Goal: Task Accomplishment & Management: Manage account settings

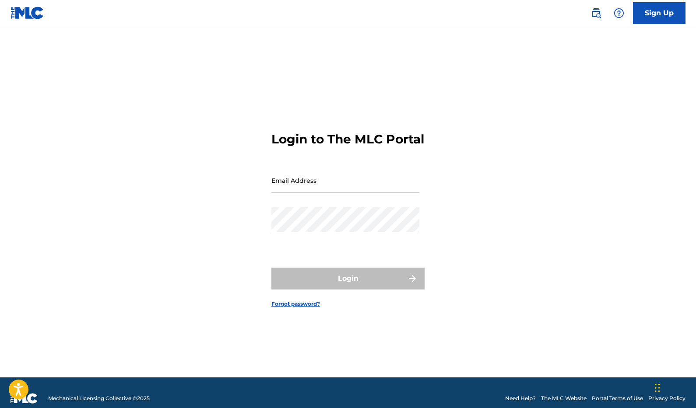
click at [297, 193] on input "Email Address" at bounding box center [345, 180] width 148 height 25
type input "[EMAIL_ADDRESS][DOMAIN_NAME]"
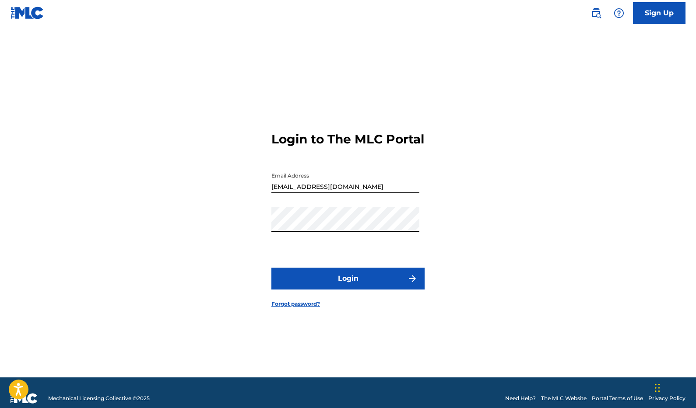
click at [334, 287] on button "Login" at bounding box center [347, 279] width 153 height 22
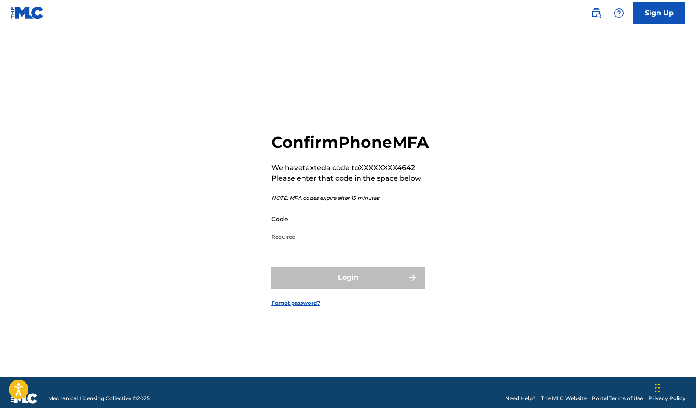
click at [297, 228] on input "Code" at bounding box center [345, 219] width 148 height 25
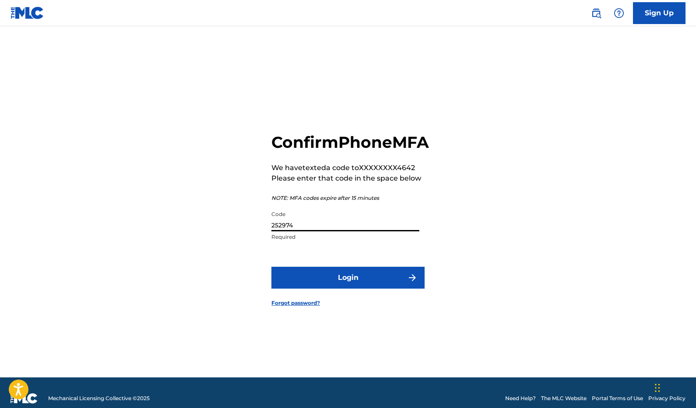
type input "252974"
click at [306, 281] on button "Login" at bounding box center [347, 278] width 153 height 22
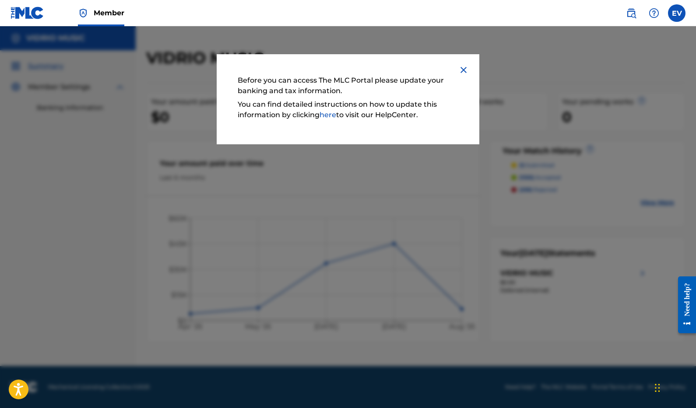
click at [463, 68] on img at bounding box center [463, 70] width 11 height 11
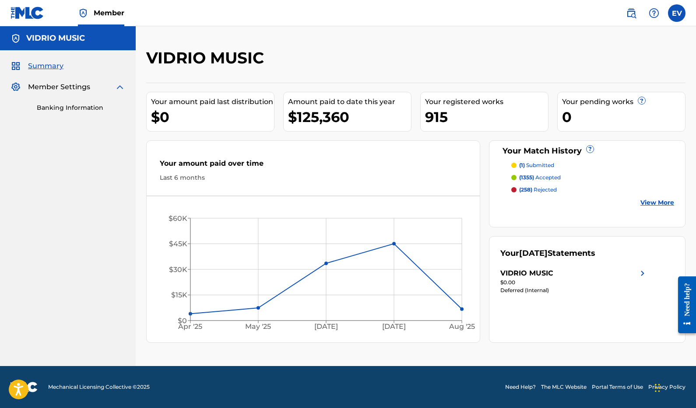
click at [77, 108] on link "Banking Information" at bounding box center [81, 107] width 88 height 9
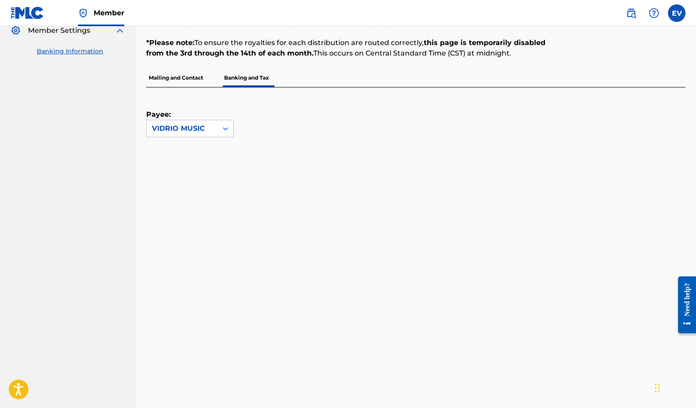
scroll to position [54, 0]
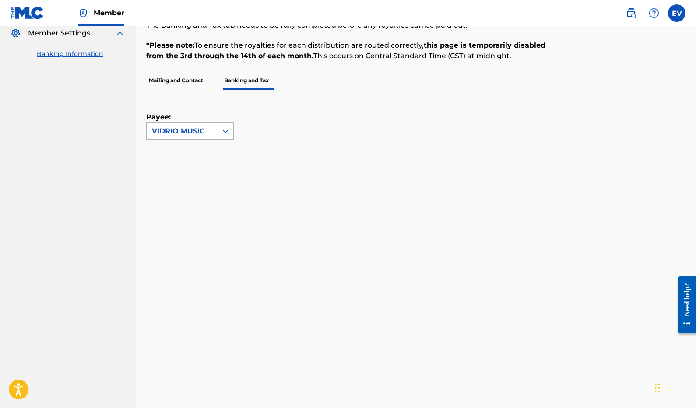
click at [225, 134] on icon at bounding box center [225, 131] width 9 height 9
click at [216, 151] on div "VIDRIO MUSIC" at bounding box center [190, 151] width 87 height 22
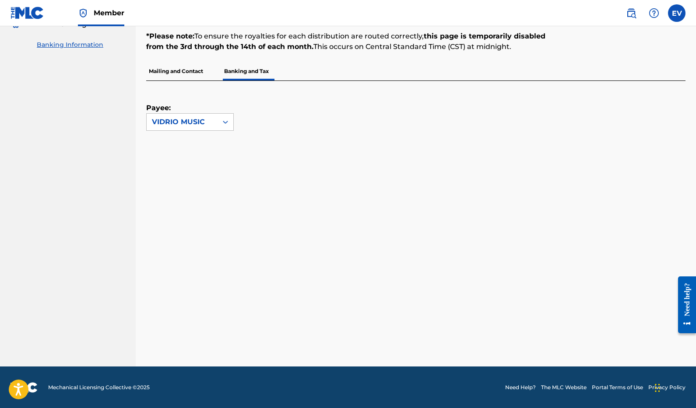
scroll to position [98, 0]
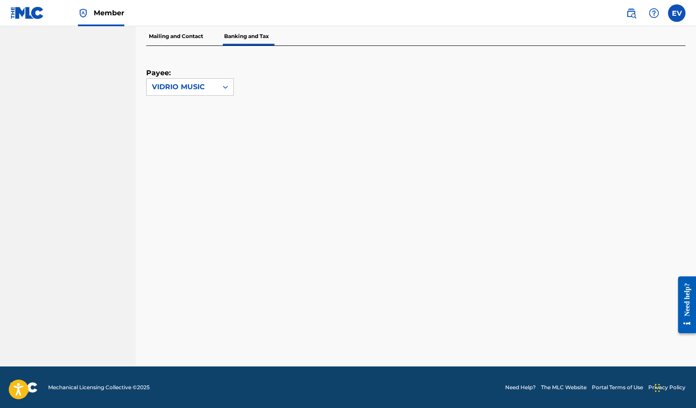
click at [96, 13] on span "Member" at bounding box center [109, 13] width 31 height 10
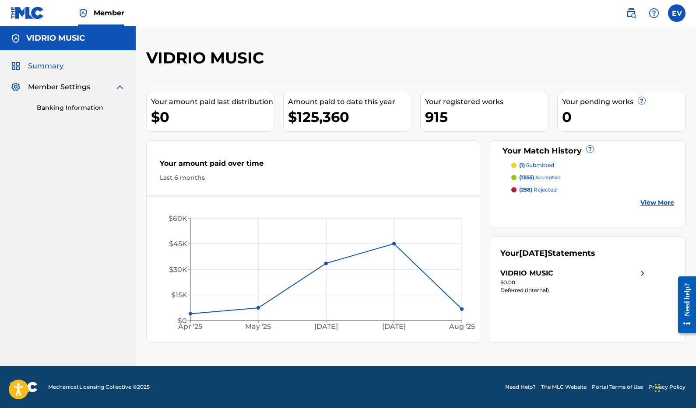
click at [56, 88] on span "Member Settings" at bounding box center [59, 87] width 62 height 11
click at [543, 162] on p "(1) submitted" at bounding box center [536, 166] width 35 height 8
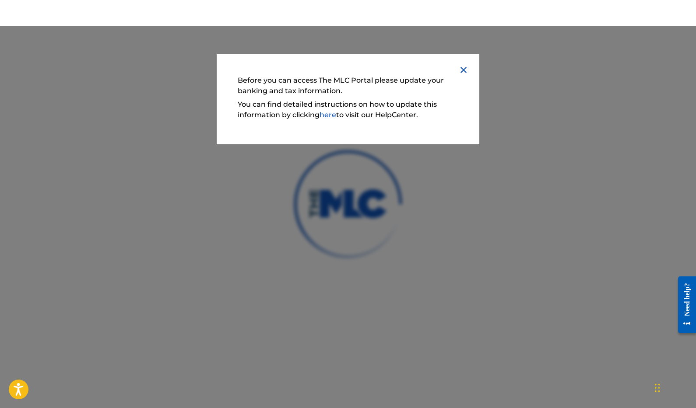
click at [328, 112] on link "here" at bounding box center [328, 115] width 17 height 8
click at [328, 114] on link "here" at bounding box center [328, 115] width 17 height 8
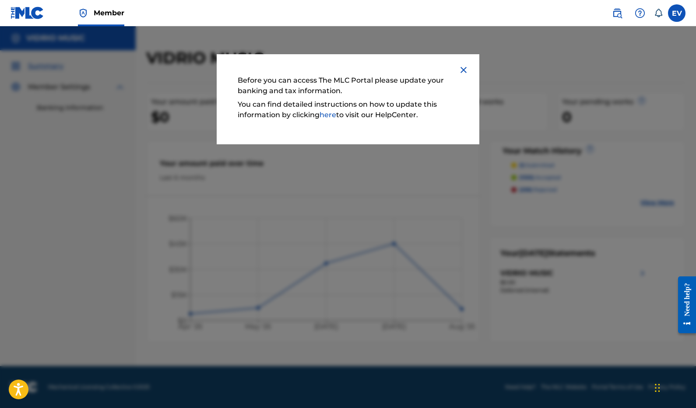
click at [465, 69] on img at bounding box center [463, 70] width 11 height 11
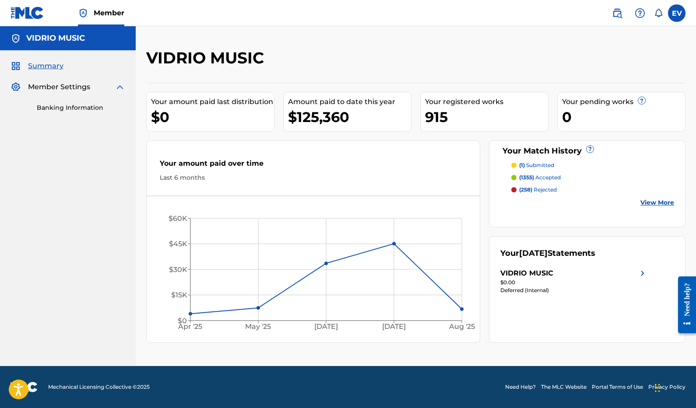
click at [59, 108] on link "Banking Information" at bounding box center [81, 107] width 88 height 9
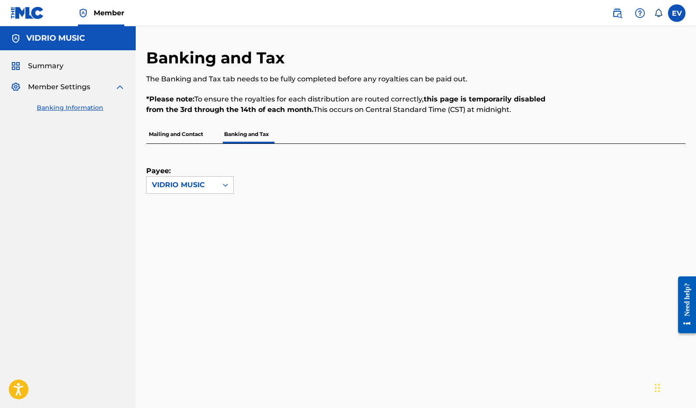
drag, startPoint x: 144, startPoint y: 51, endPoint x: 283, endPoint y: 123, distance: 156.8
click at [283, 123] on div "Banking and Tax The Banking and Tax tab needs to be fully completed before any …" at bounding box center [416, 407] width 560 height 719
click at [499, 148] on div "Payee: [PERSON_NAME] MUSIC" at bounding box center [405, 169] width 518 height 50
click at [27, 67] on link "Summary" at bounding box center [37, 66] width 53 height 11
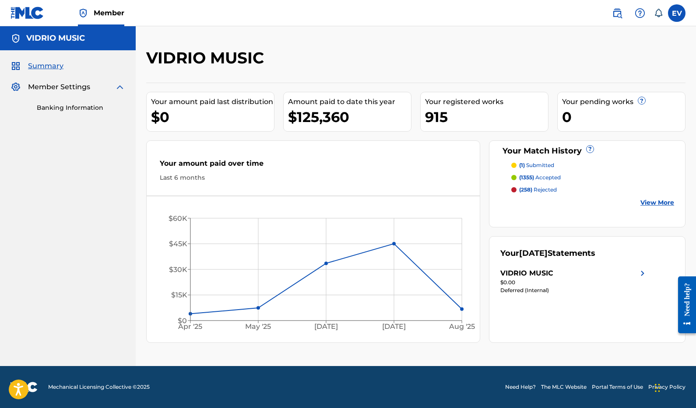
click at [98, 12] on span "Member" at bounding box center [109, 13] width 31 height 10
click at [45, 67] on span "Summary" at bounding box center [45, 66] width 35 height 11
click at [537, 178] on p "(1355) accepted" at bounding box center [540, 178] width 42 height 8
